Goal: Information Seeking & Learning: Learn about a topic

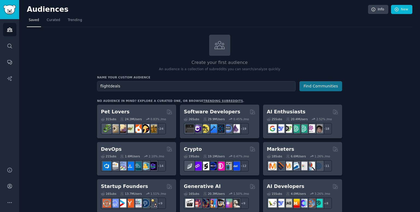
type input "flightdeals"
click at [331, 89] on button "Find Communities" at bounding box center [320, 86] width 43 height 10
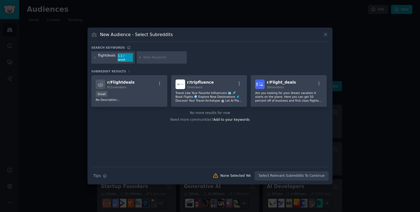
click at [292, 175] on div "Search Tips Tips None Selected Yet Select Relevant Subreddits To Continue" at bounding box center [209, 174] width 237 height 14
click at [329, 36] on div "New Audience - Select Subreddits Search keywords flightdeals 1.1 / week Subredd…" at bounding box center [209, 106] width 245 height 157
click at [323, 40] on div "New Audience - Select Subreddits" at bounding box center [209, 36] width 237 height 10
click at [325, 37] on icon at bounding box center [326, 35] width 6 height 6
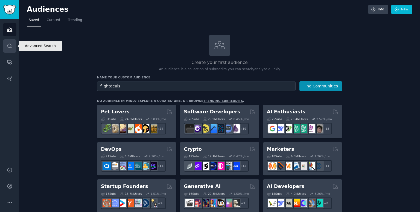
click at [5, 46] on link "Search" at bounding box center [9, 45] width 13 height 13
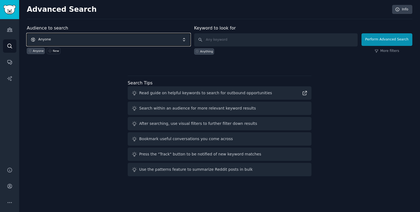
click at [140, 43] on span "Anyone" at bounding box center [108, 39] width 163 height 13
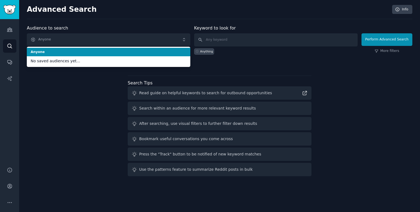
click at [122, 55] on li "Anyone" at bounding box center [108, 52] width 163 height 9
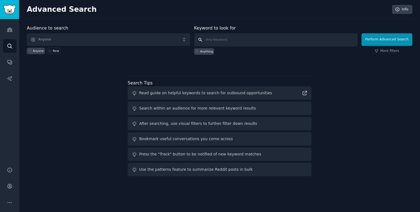
click at [237, 38] on input "text" at bounding box center [275, 39] width 163 height 13
paste input "r/flightdeals"
click at [212, 40] on input "r/flightdeals" at bounding box center [275, 39] width 163 height 13
type input "flightdeals"
click at [380, 38] on button "Perform Advanced Search" at bounding box center [386, 39] width 51 height 13
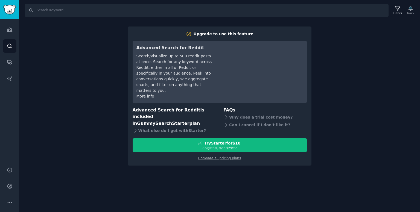
click at [352, 72] on div "Search Filters Track Upgrade to use this feature Advanced Search for Reddit Sea…" at bounding box center [219, 106] width 401 height 212
click at [250, 31] on h2 "Upgrade to use this feature" at bounding box center [220, 34] width 174 height 6
click at [230, 156] on link "Compare all pricing plans" at bounding box center [219, 158] width 43 height 4
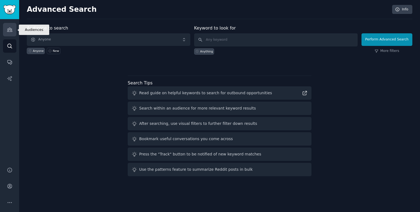
click at [14, 34] on link "Audiences" at bounding box center [9, 29] width 13 height 13
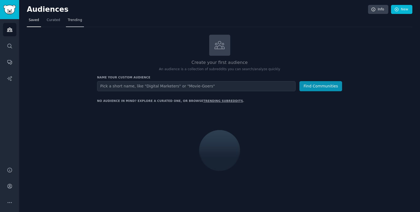
click at [56, 23] on link "Curated" at bounding box center [53, 21] width 17 height 11
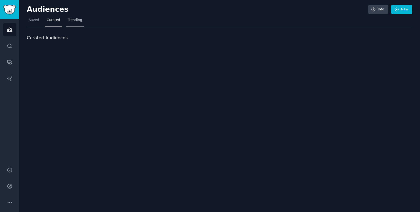
click at [69, 19] on span "Trending" at bounding box center [75, 20] width 14 height 5
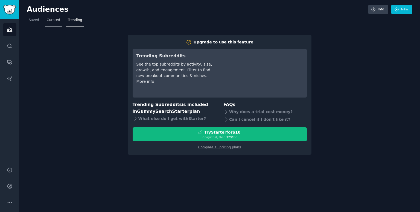
click at [56, 22] on span "Curated" at bounding box center [53, 20] width 13 height 5
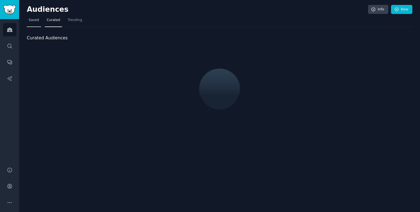
click at [25, 16] on div "Audiences Info New Saved Curated Trending Curated Audiences" at bounding box center [219, 106] width 401 height 212
